Goal: Check status

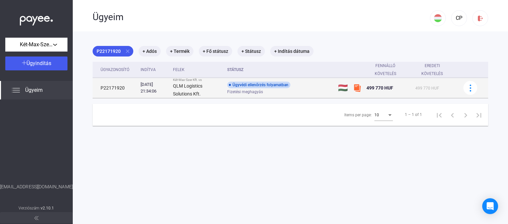
click at [448, 87] on div "499 770 HUF" at bounding box center [435, 88] width 40 height 8
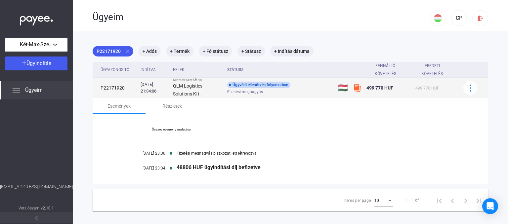
click at [306, 92] on div "Fizetési meghagyás" at bounding box center [280, 92] width 106 height 5
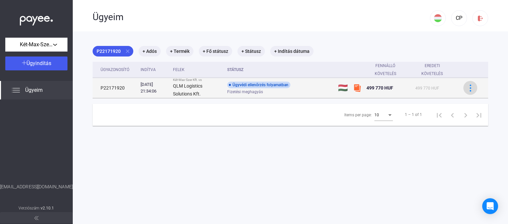
click at [467, 91] on img at bounding box center [470, 88] width 7 height 7
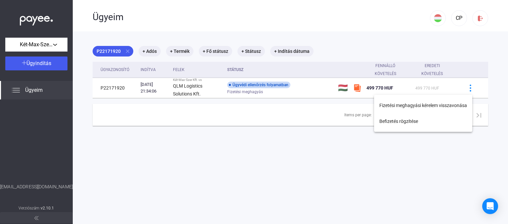
click at [305, 88] on div at bounding box center [254, 112] width 508 height 224
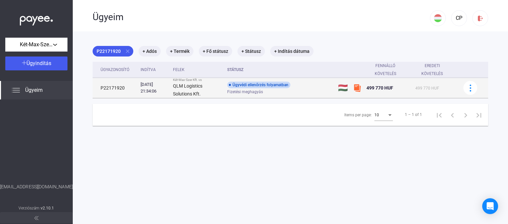
click at [307, 89] on div "Ügyvédi ellenőrzés folyamatban Fizetési meghagyás" at bounding box center [280, 88] width 106 height 13
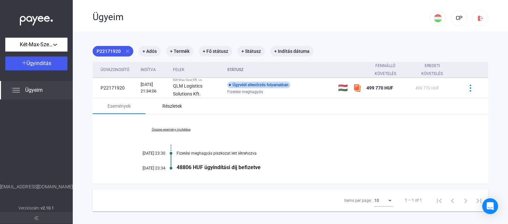
click at [173, 107] on div "Részletek" at bounding box center [172, 106] width 20 height 8
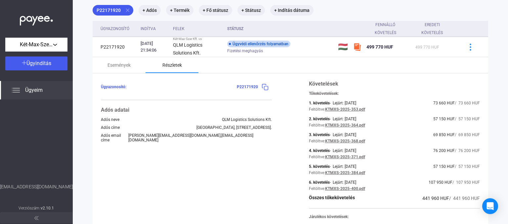
scroll to position [99, 0]
